Goal: Communication & Community: Answer question/provide support

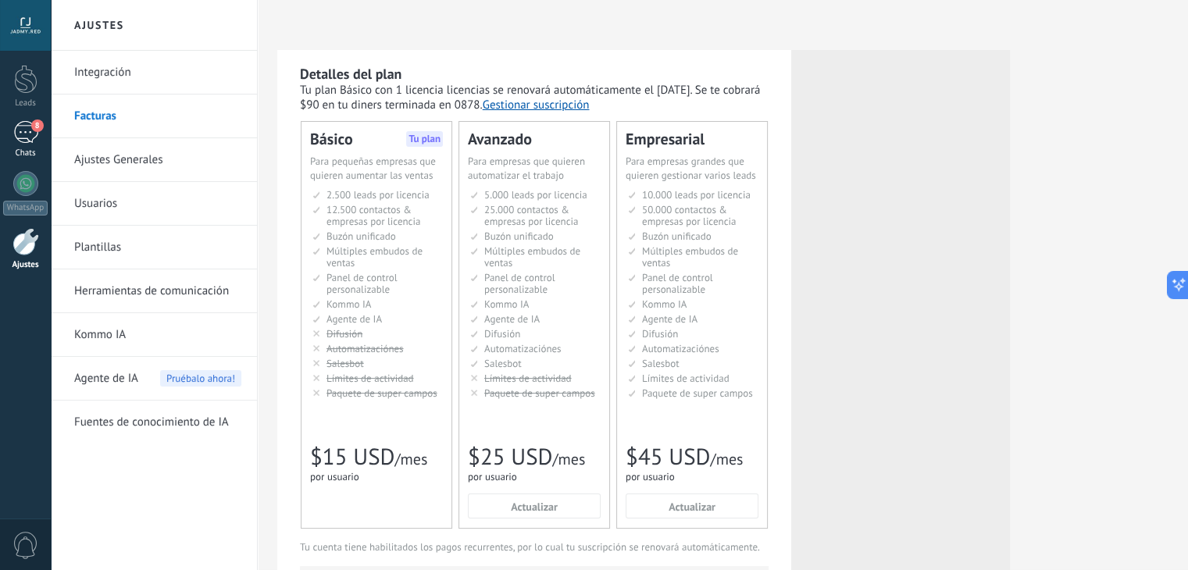
click at [27, 138] on div "8" at bounding box center [25, 132] width 25 height 23
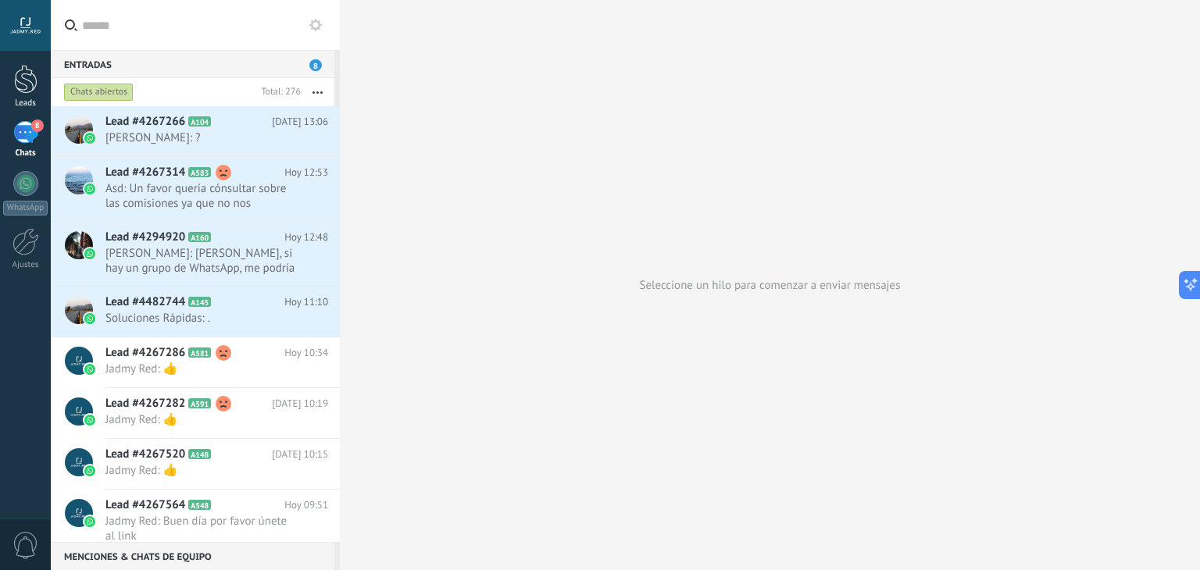
click at [19, 92] on div at bounding box center [25, 79] width 23 height 29
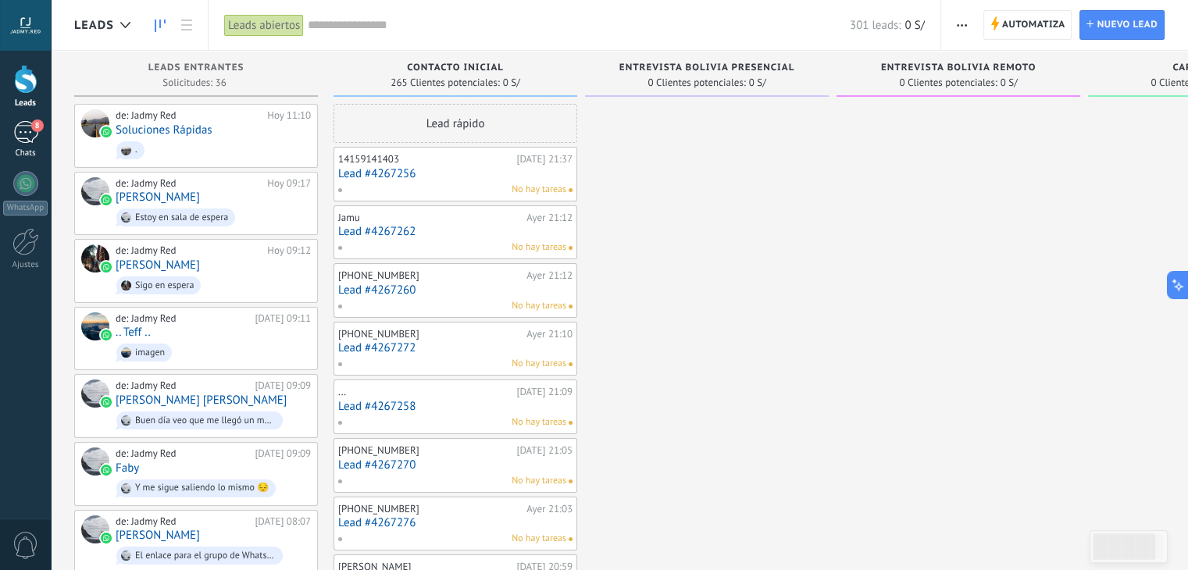
click at [34, 140] on div "8" at bounding box center [25, 132] width 25 height 23
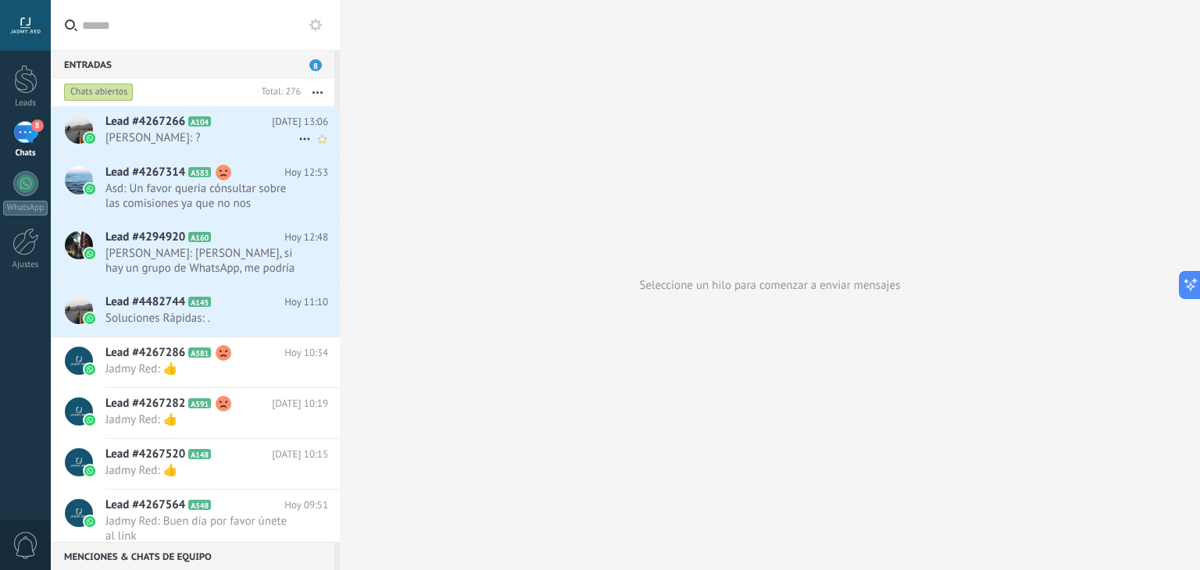
click at [162, 134] on span "[PERSON_NAME]: ?" at bounding box center [201, 137] width 193 height 15
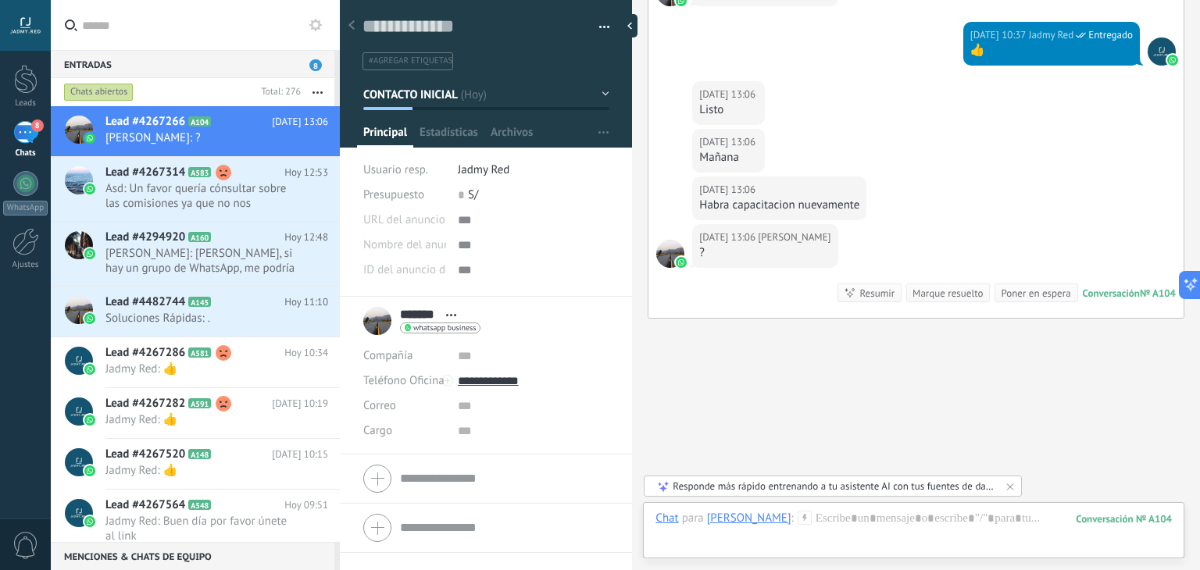
scroll to position [975, 0]
click at [834, 520] on div at bounding box center [913, 534] width 516 height 47
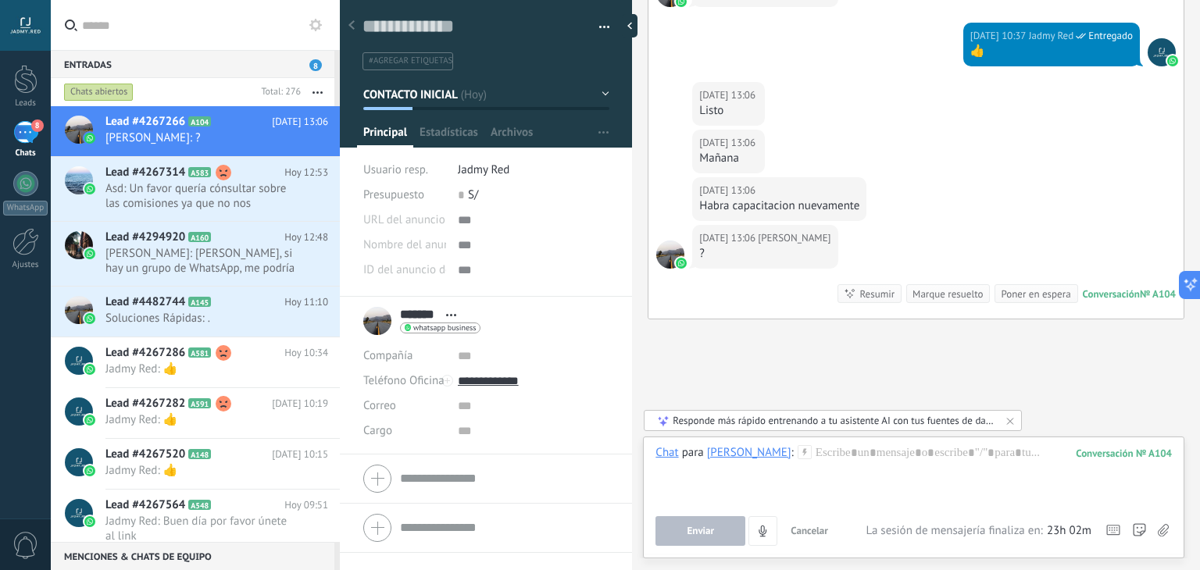
click at [159, 225] on div "Lead #4294920 A160 [DATE] 12:48 [PERSON_NAME]: [PERSON_NAME], si hay un grupo d…" at bounding box center [222, 254] width 234 height 64
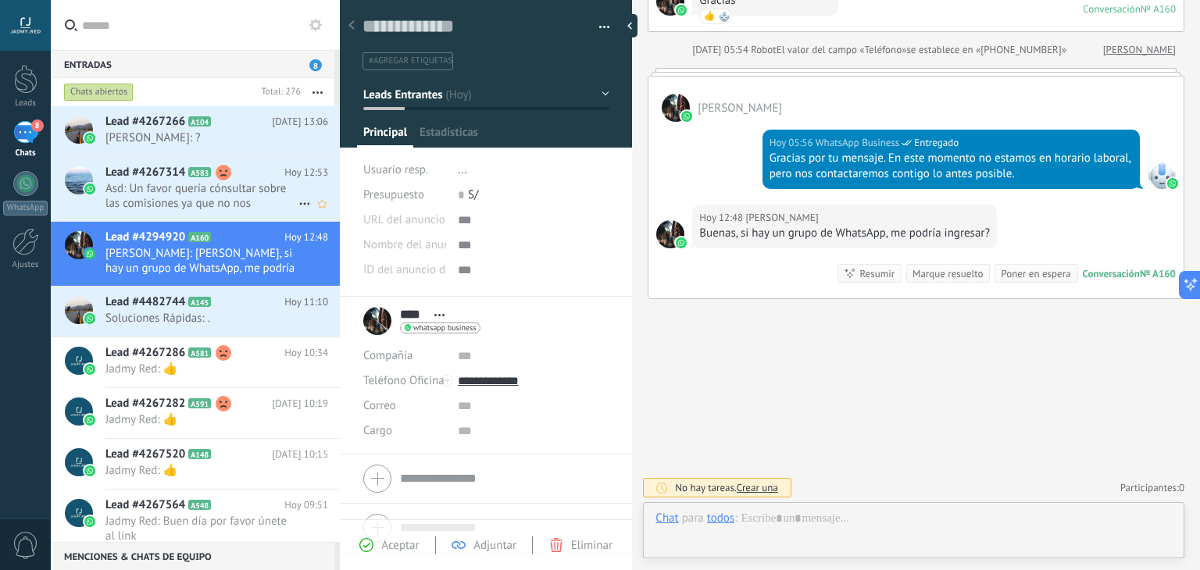
scroll to position [23, 0]
click at [176, 207] on span "Asd: Un favor quería cónsultar sobre las comisiones ya que no nos indicaron aún…" at bounding box center [201, 196] width 193 height 30
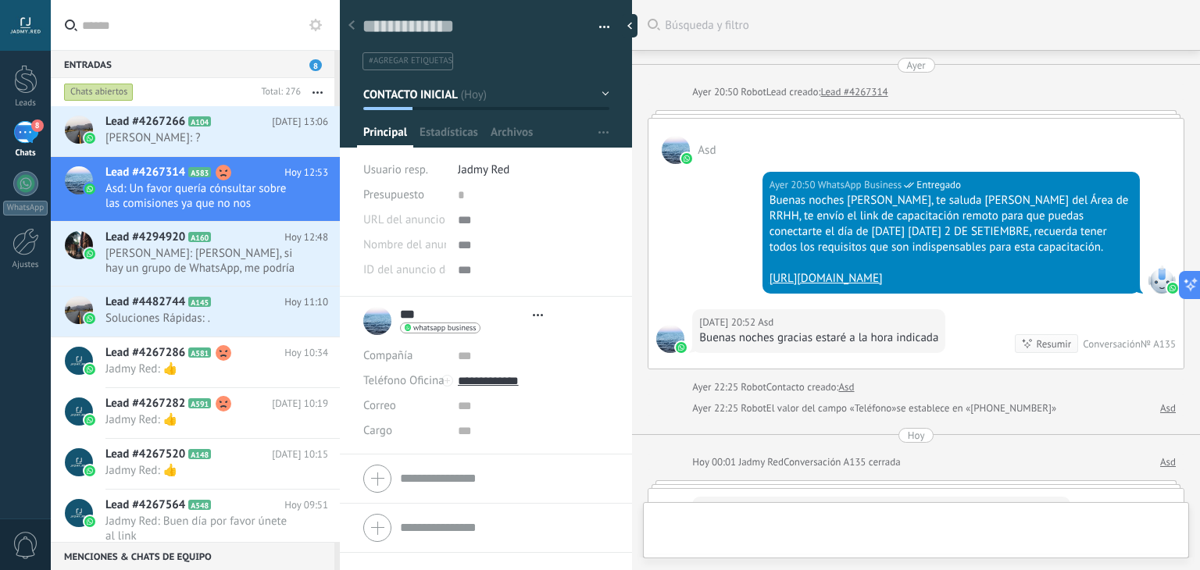
type textarea "**********"
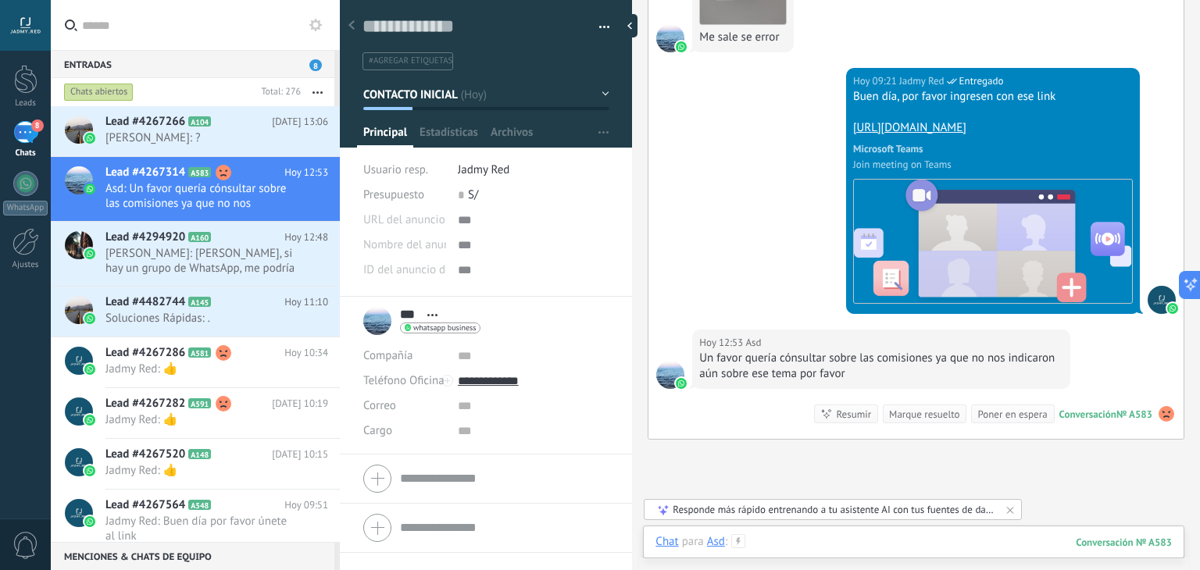
click at [848, 542] on div at bounding box center [913, 557] width 516 height 47
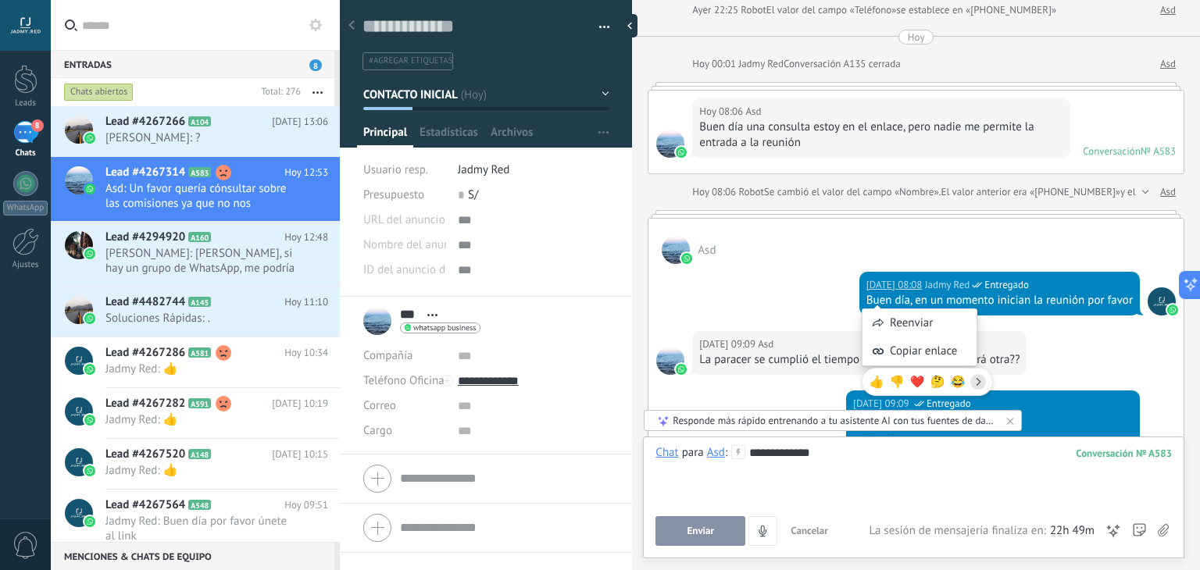
scroll to position [1446, 0]
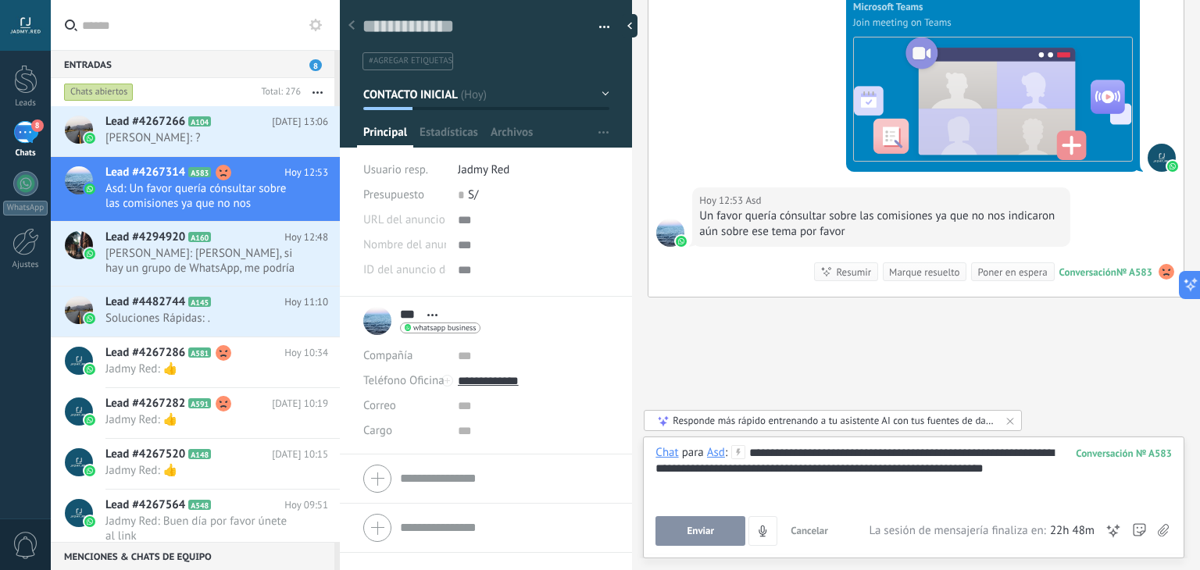
click at [708, 543] on button "Enviar" at bounding box center [700, 531] width 90 height 30
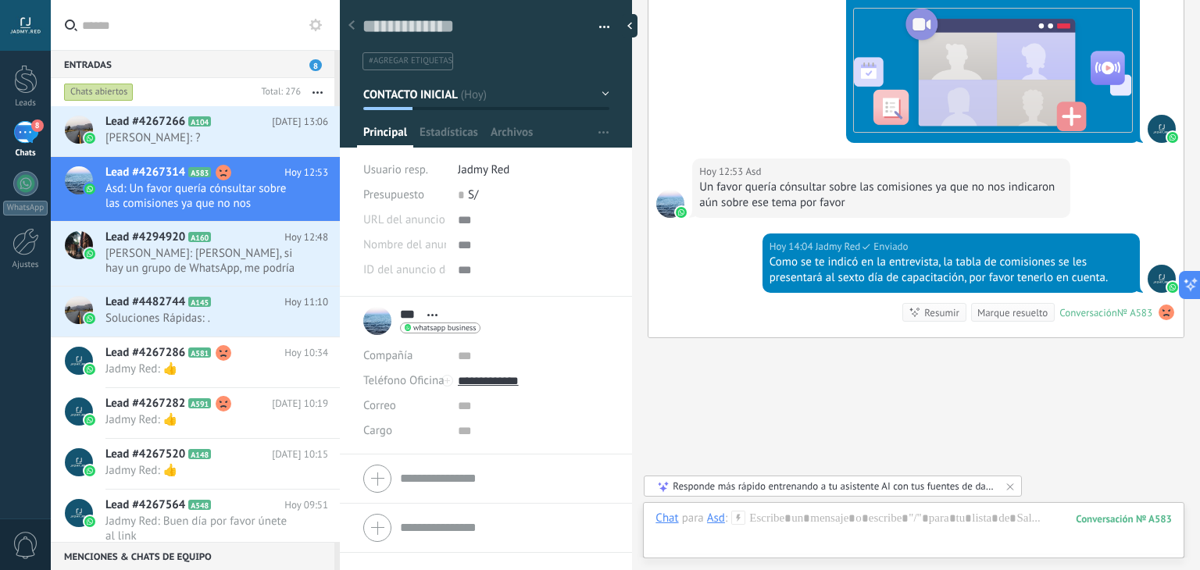
scroll to position [1515, 0]
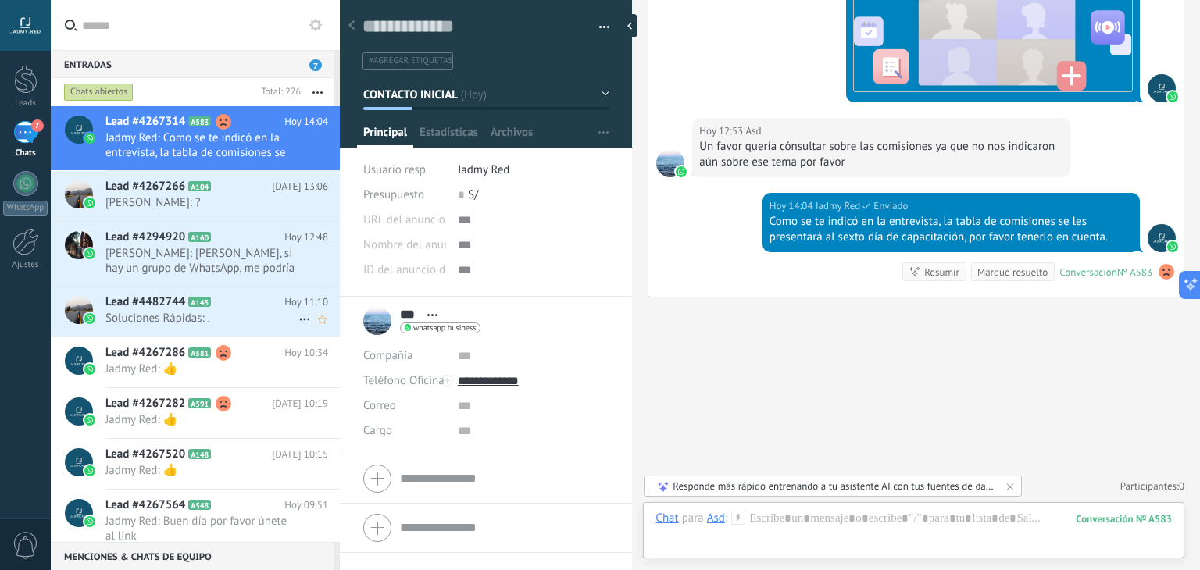
click at [201, 327] on div "Lead #4482744 A145 [DATE] 11:10 Soluciones Rápidas: ." at bounding box center [222, 311] width 234 height 49
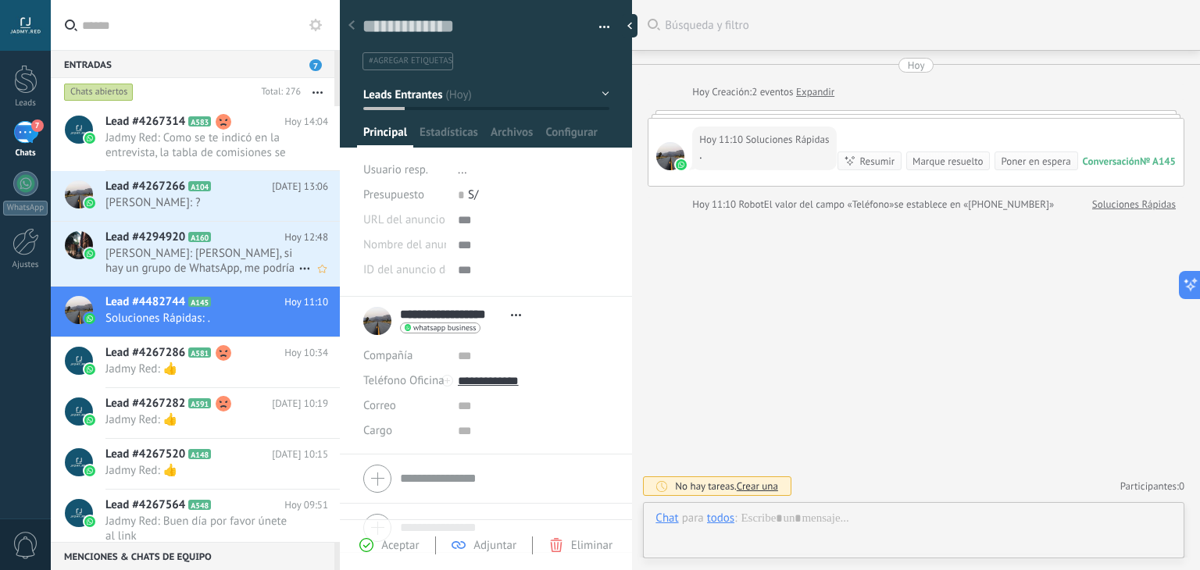
click at [184, 259] on span "[PERSON_NAME]: [PERSON_NAME], si hay un grupo de WhatsApp, me podría ingresar?" at bounding box center [201, 261] width 193 height 30
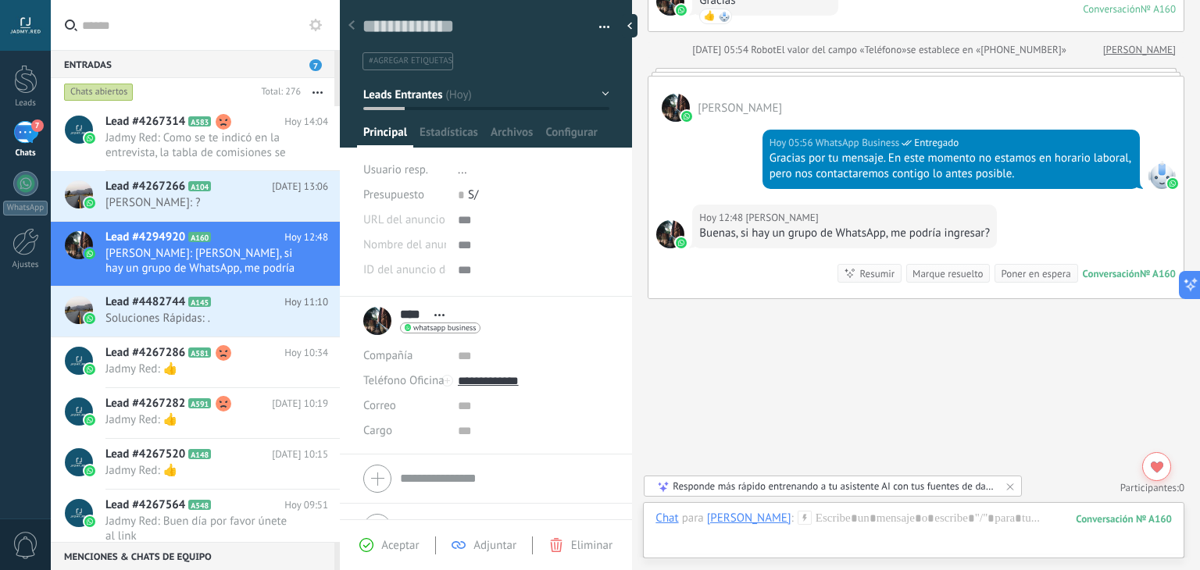
scroll to position [154, 0]
click at [801, 388] on div "Buscar Búsqueda y filtro Carga más [DATE] [DATE] Creación: 2 eventos Expandir […" at bounding box center [916, 209] width 568 height 726
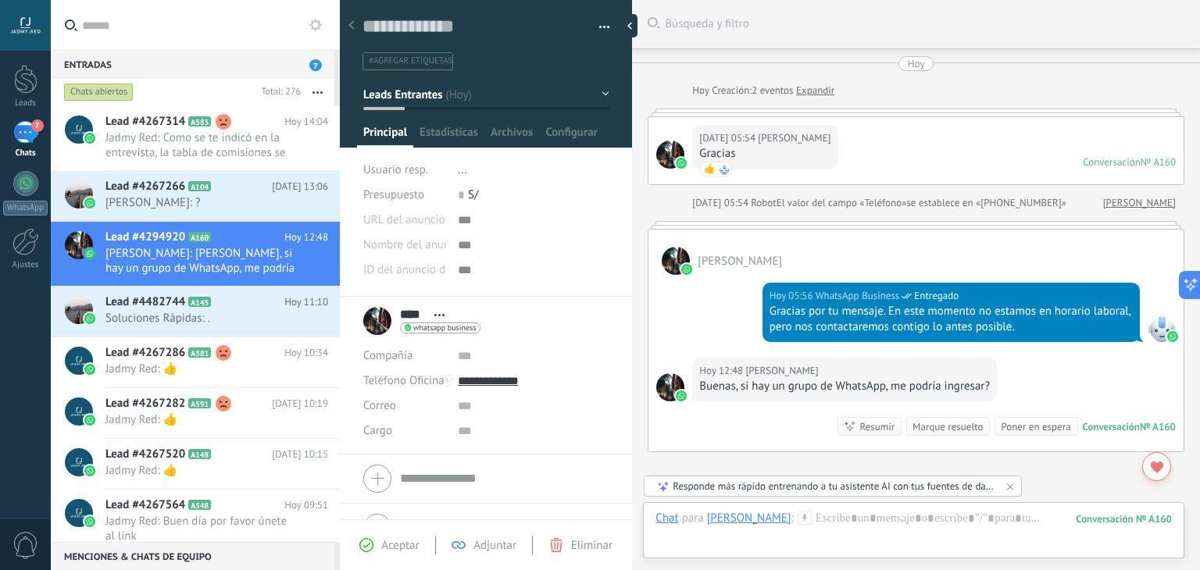
scroll to position [155, 0]
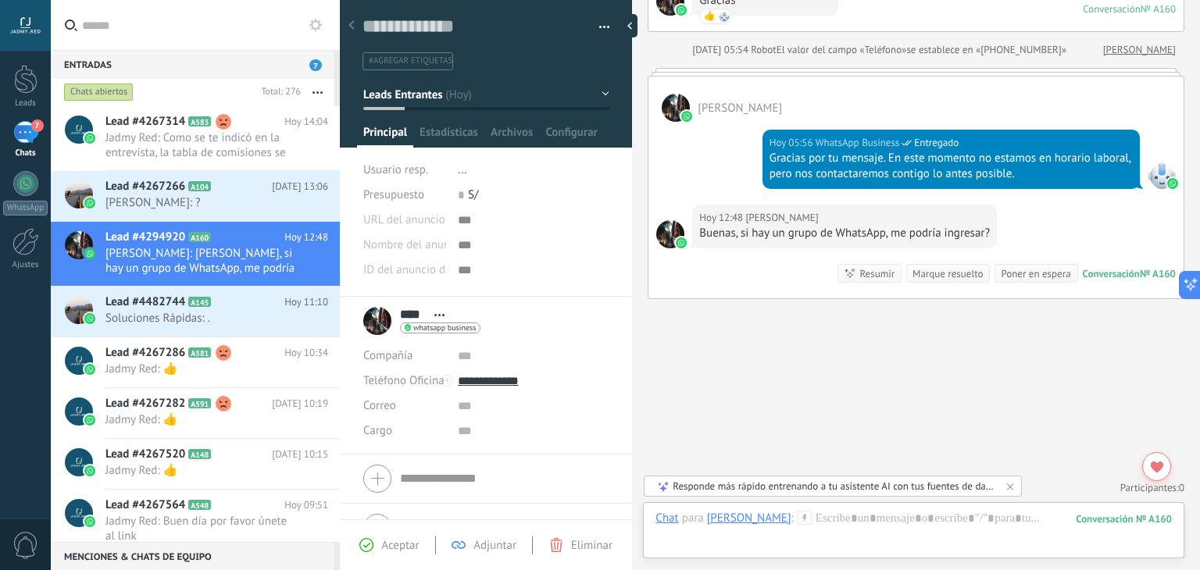
click at [822, 398] on div "Buscar Búsqueda y filtro Carga más [DATE] [DATE] Creación: 2 eventos Expandir […" at bounding box center [916, 208] width 568 height 726
click at [831, 404] on div "Buscar Búsqueda y filtro Carga más [DATE] [DATE] Creación: 2 eventos Expandir […" at bounding box center [916, 208] width 568 height 726
click at [783, 369] on div "Buscar Búsqueda y filtro Carga más [DATE] [DATE] Creación: 2 eventos Expandir […" at bounding box center [916, 208] width 568 height 726
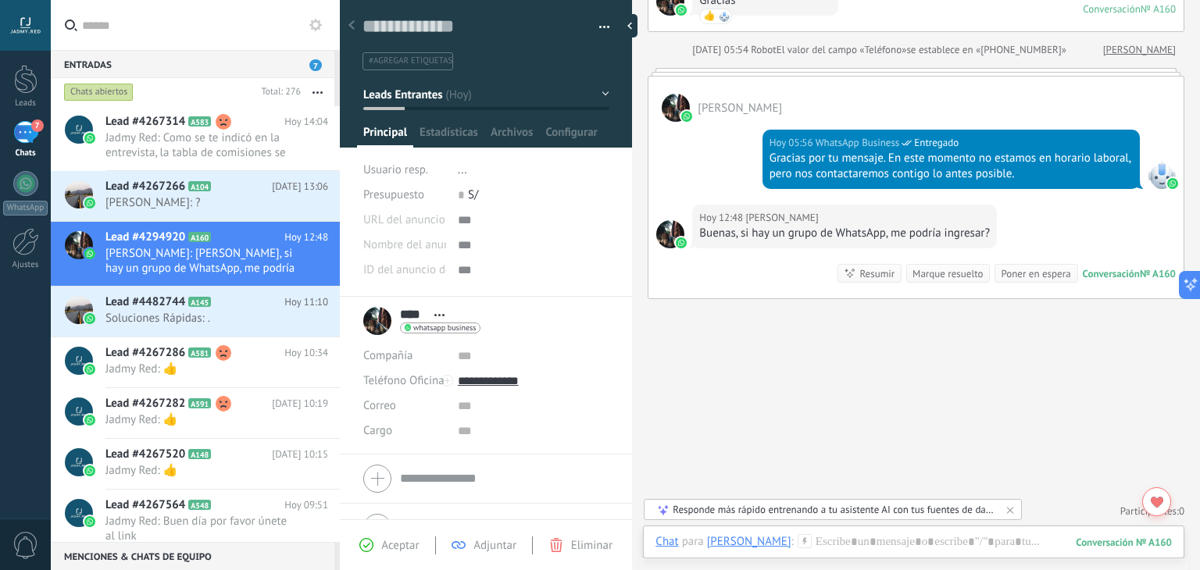
scroll to position [0, 0]
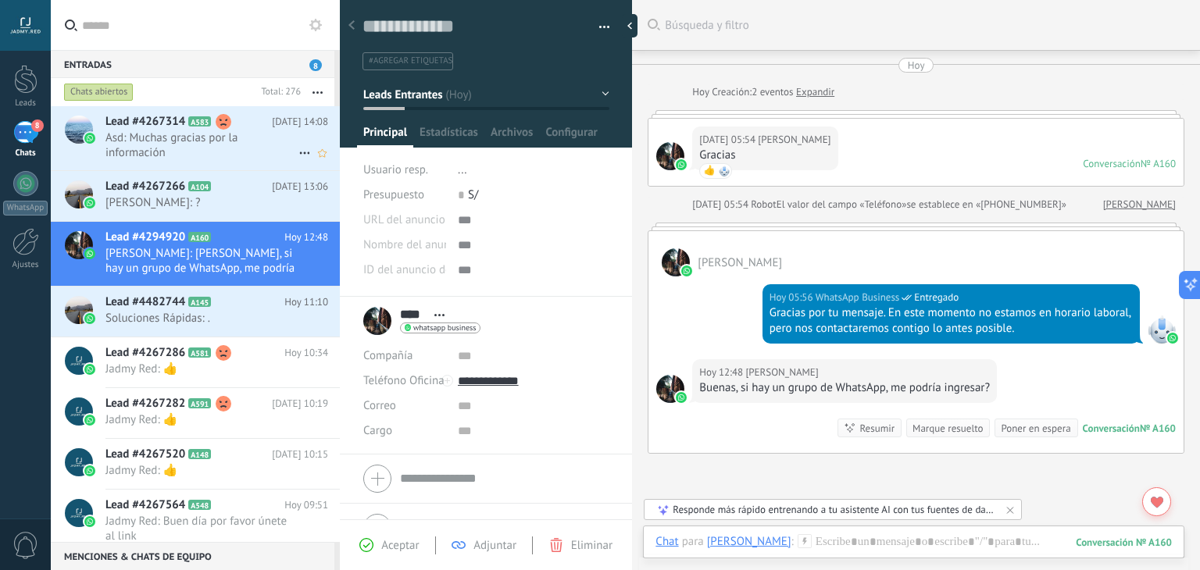
click at [244, 137] on span "Asd: Muchas gracias por la información" at bounding box center [201, 145] width 193 height 30
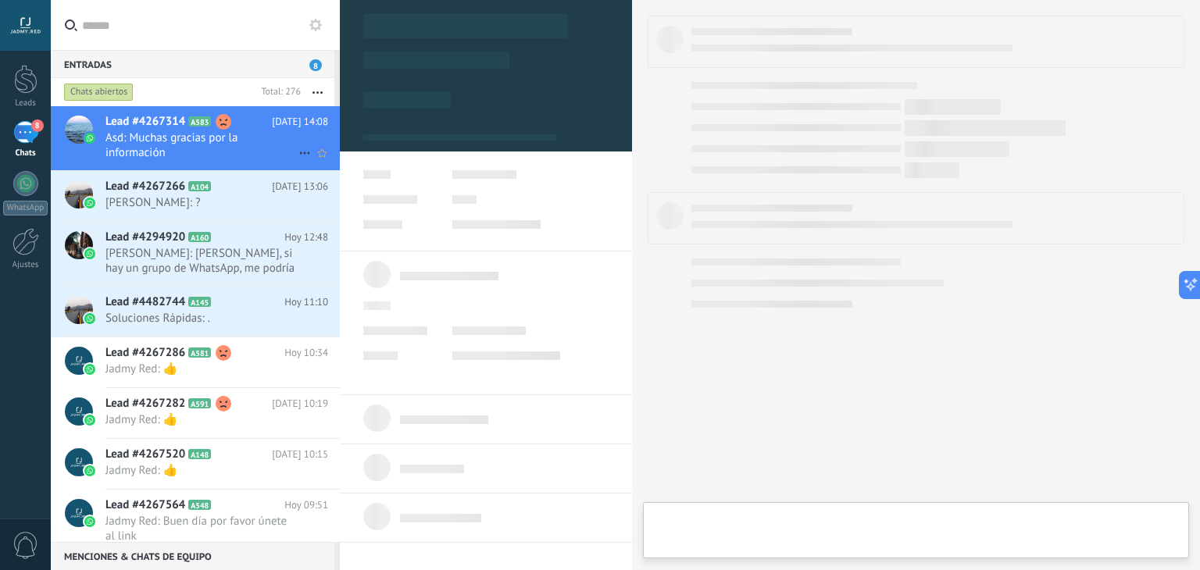
type textarea "**********"
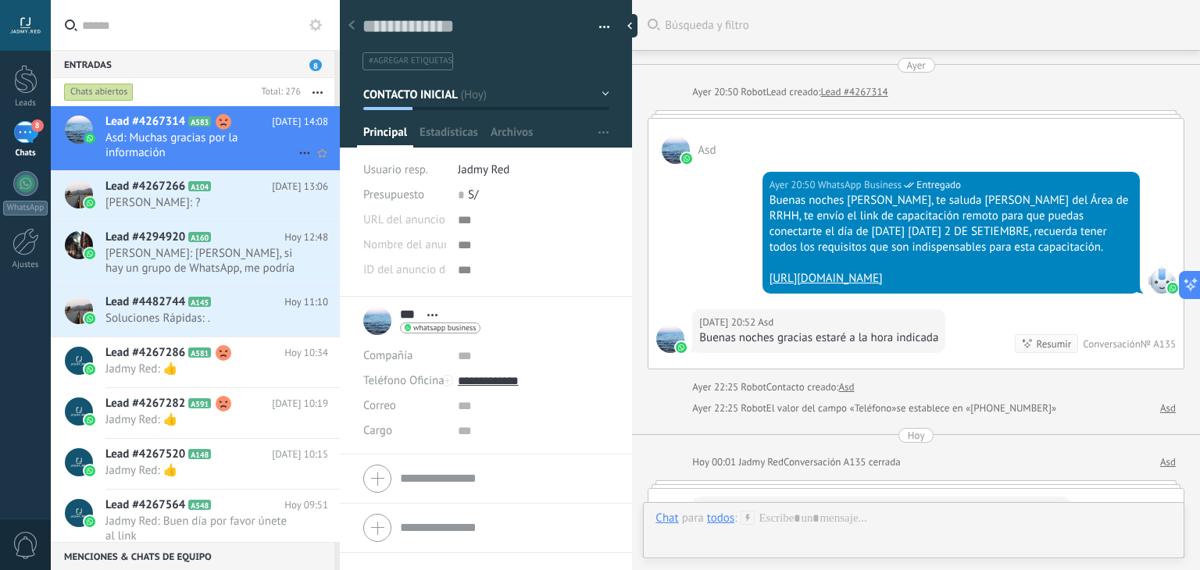
scroll to position [1520, 0]
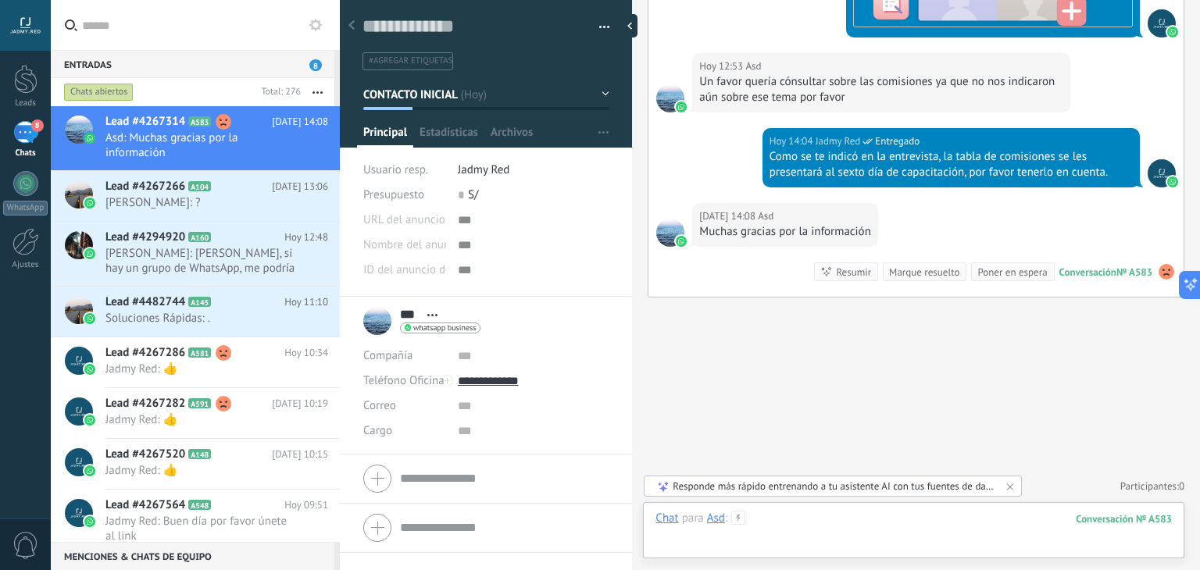
click at [869, 537] on div at bounding box center [913, 534] width 516 height 47
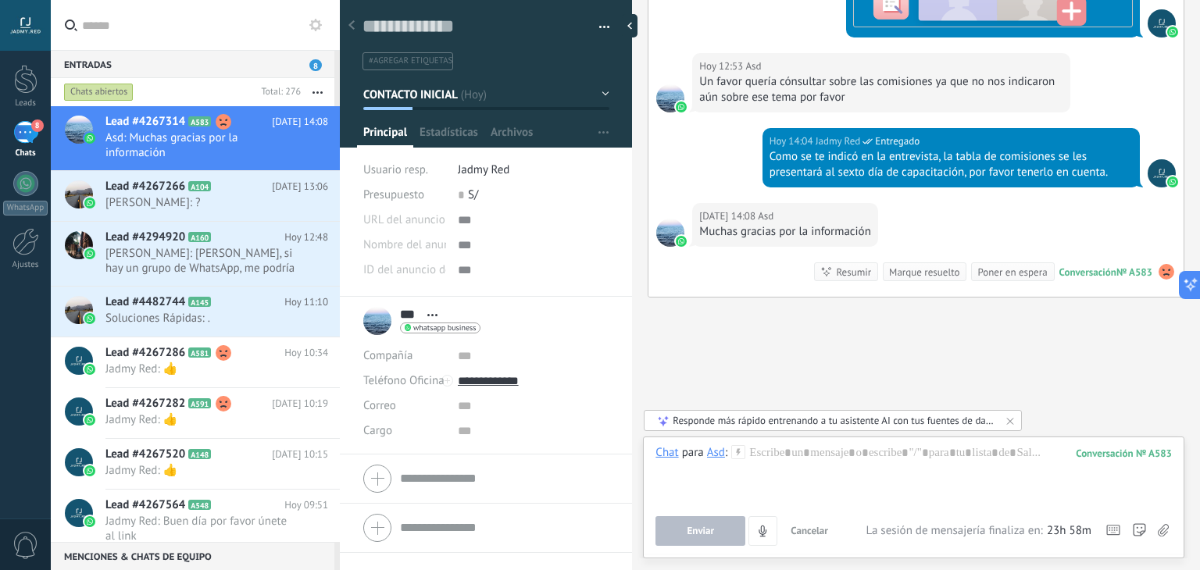
click at [1131, 529] on div "Enviar Cancelar Rastrear clics en links ? Reducir links largos y rastrear clics…" at bounding box center [913, 531] width 516 height 30
click at [1139, 529] on div at bounding box center [1139, 531] width 14 height 30
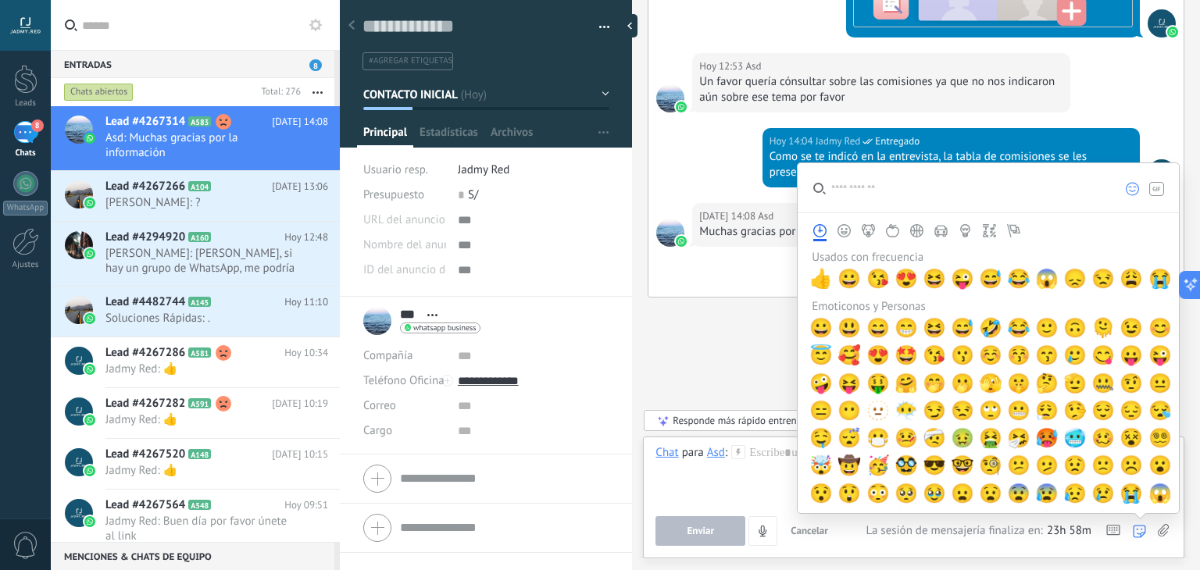
click at [814, 260] on div "Usados con frecuencia" at bounding box center [991, 257] width 366 height 15
click at [815, 268] on span "👍" at bounding box center [820, 279] width 23 height 22
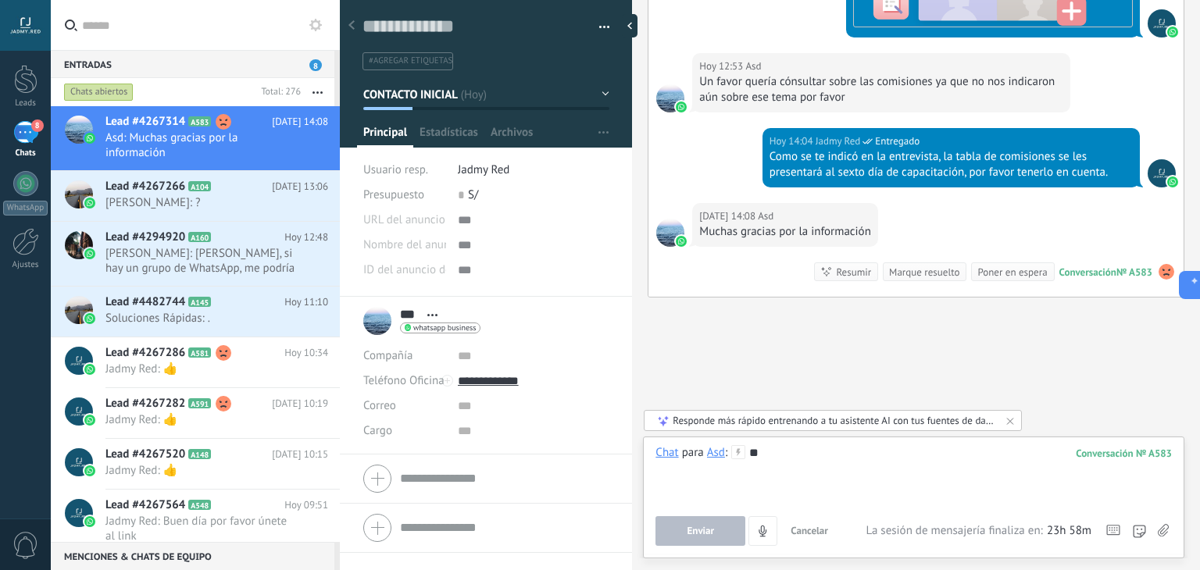
click at [790, 473] on div "**" at bounding box center [913, 474] width 516 height 59
click at [684, 552] on div "Chat Correo Nota Tarea Chat para Asd : 583 ** Enviar Cancelar Rastrear clics en…" at bounding box center [913, 498] width 541 height 122
click at [683, 534] on button "Enviar" at bounding box center [700, 531] width 90 height 30
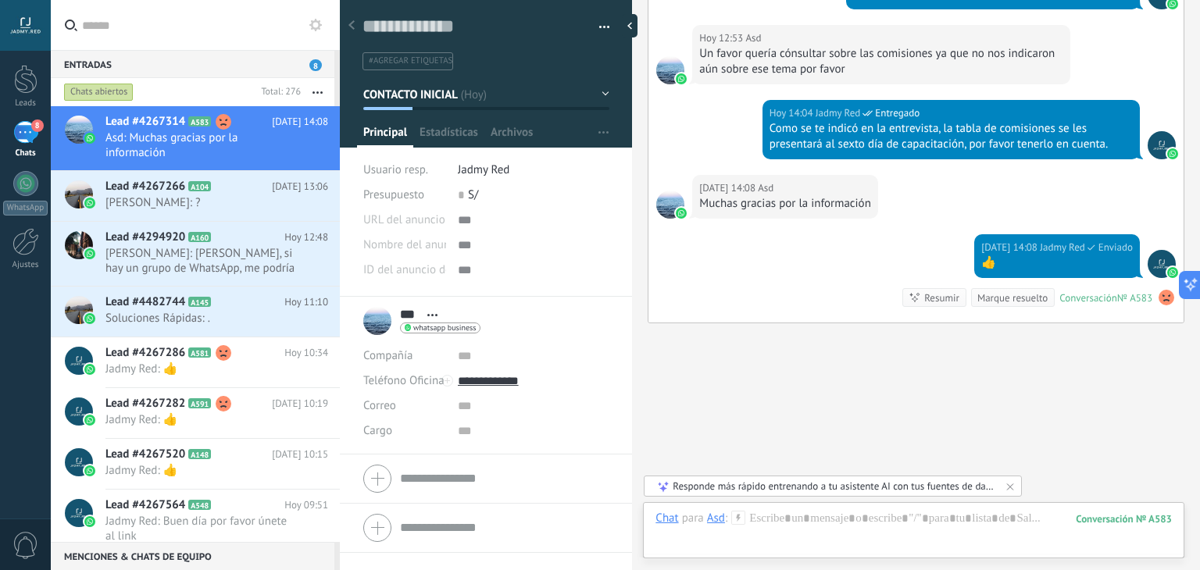
scroll to position [1575, 0]
